Goal: Obtain resource: Obtain resource

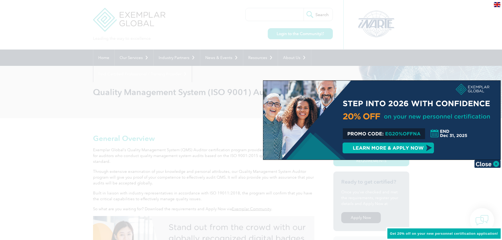
click at [476, 30] on div at bounding box center [251, 120] width 502 height 240
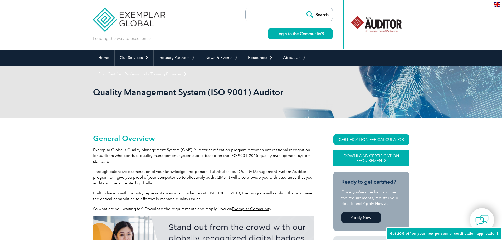
click at [372, 158] on link "Download Certification Requirements" at bounding box center [371, 158] width 76 height 16
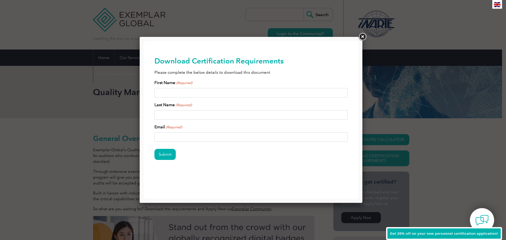
click at [191, 95] on input "First Name (Required)" at bounding box center [250, 92] width 193 height 9
type input "[PERSON_NAME]"
type input "[EMAIL_ADDRESS][DOMAIN_NAME]"
click at [364, 37] on link at bounding box center [361, 36] width 9 height 9
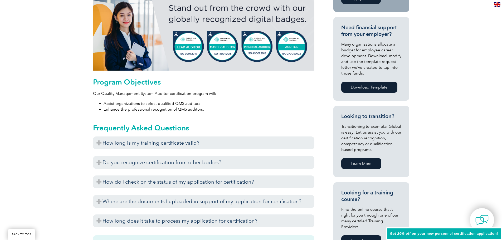
scroll to position [220, 0]
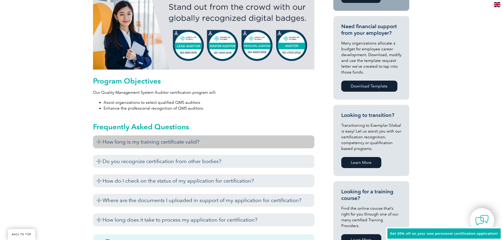
click at [149, 141] on h3 "How long is my training certificate valid?" at bounding box center [203, 141] width 221 height 13
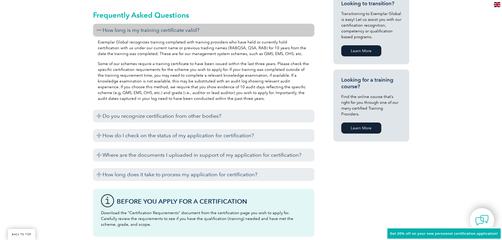
scroll to position [345, 0]
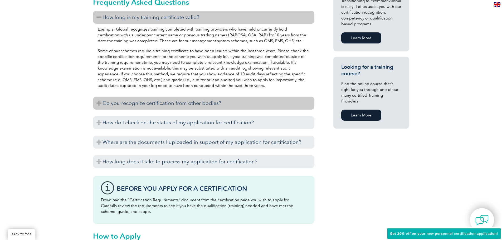
click at [180, 99] on h3 "Do you recognize certification from other bodies?" at bounding box center [203, 103] width 221 height 13
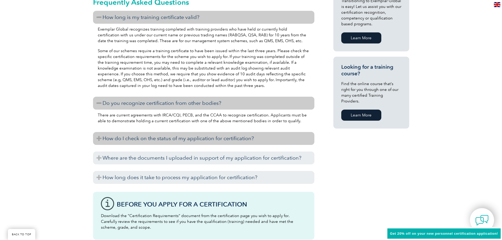
click at [152, 141] on h3 "How do I check on the status of my application for certification?" at bounding box center [203, 138] width 221 height 13
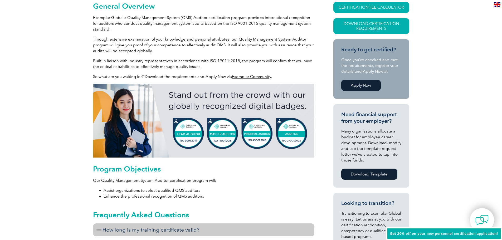
scroll to position [0, 0]
